Goal: Navigation & Orientation: Find specific page/section

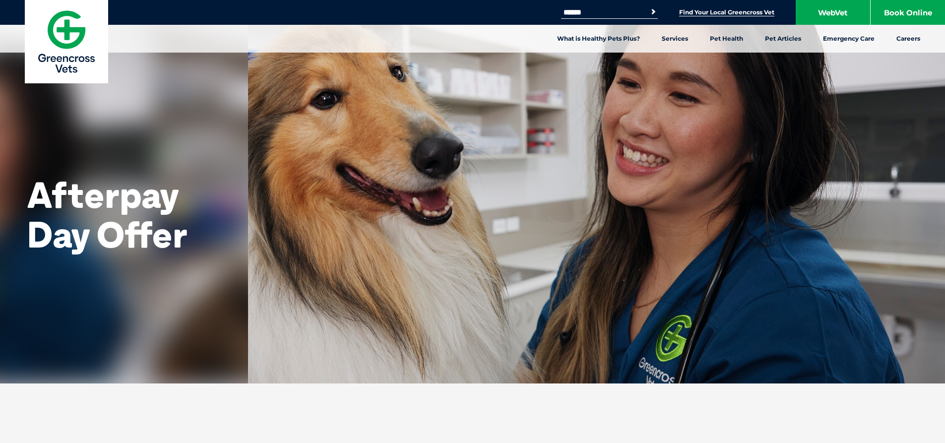
click at [747, 14] on link "Find Your Local Greencross Vet" at bounding box center [726, 12] width 95 height 8
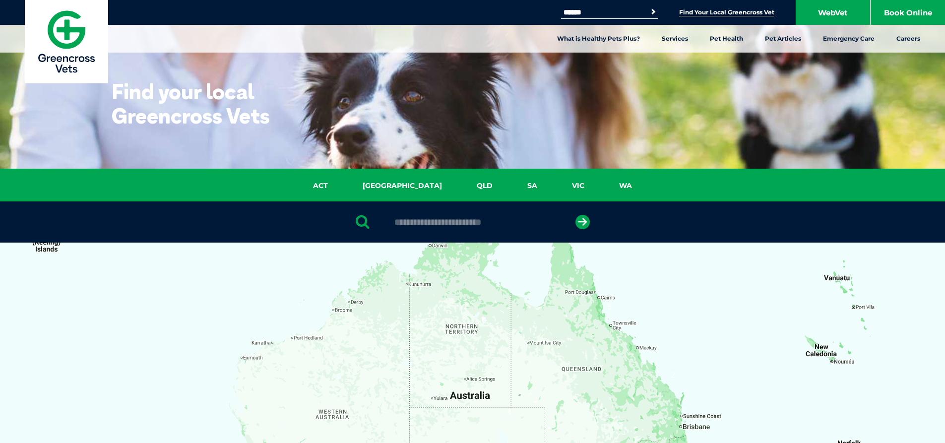
click at [591, 194] on ul "ACT [GEOGRAPHIC_DATA] [GEOGRAPHIC_DATA] SA [GEOGRAPHIC_DATA] [GEOGRAPHIC_DATA]" at bounding box center [472, 188] width 645 height 16
click at [602, 189] on link "WA" at bounding box center [626, 185] width 48 height 11
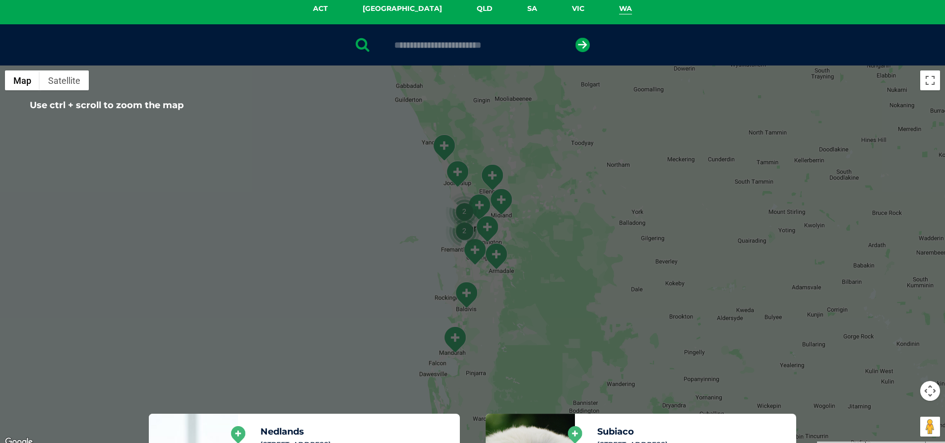
scroll to position [178, 0]
click at [520, 212] on div at bounding box center [472, 256] width 945 height 383
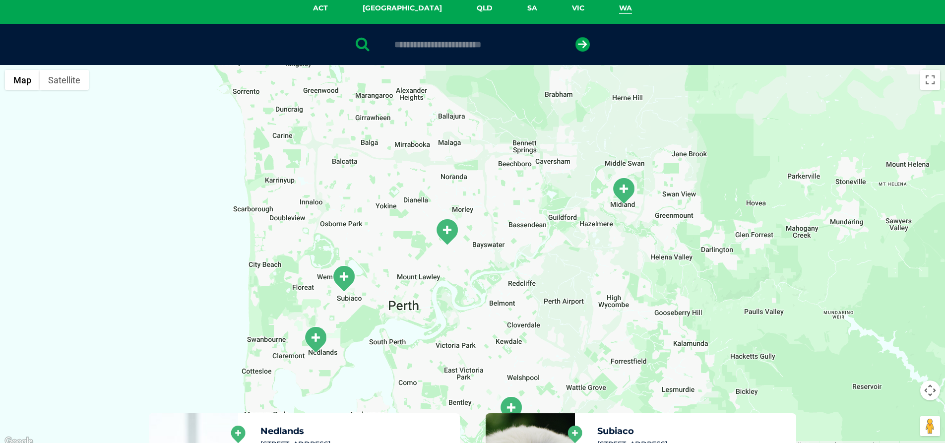
click at [627, 191] on img "Midland" at bounding box center [623, 190] width 25 height 27
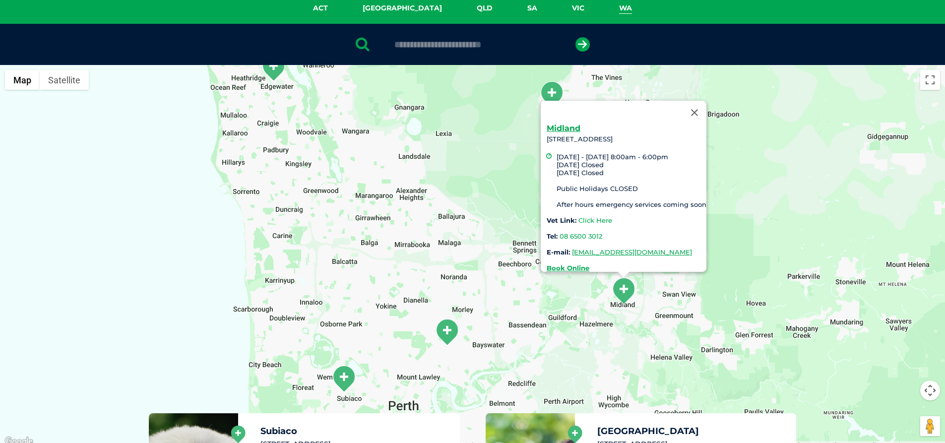
click at [590, 216] on link "Click Here" at bounding box center [596, 220] width 34 height 8
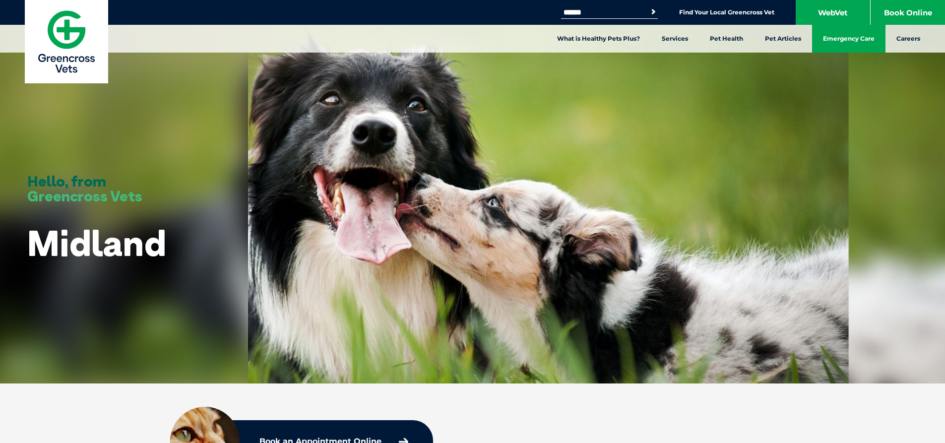
click at [853, 36] on link "Emergency Care" at bounding box center [848, 39] width 73 height 28
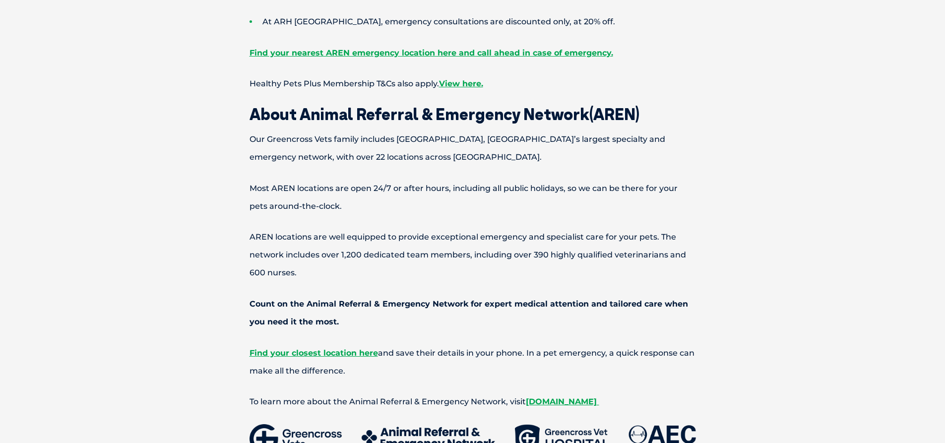
scroll to position [743, 0]
